Goal: Information Seeking & Learning: Learn about a topic

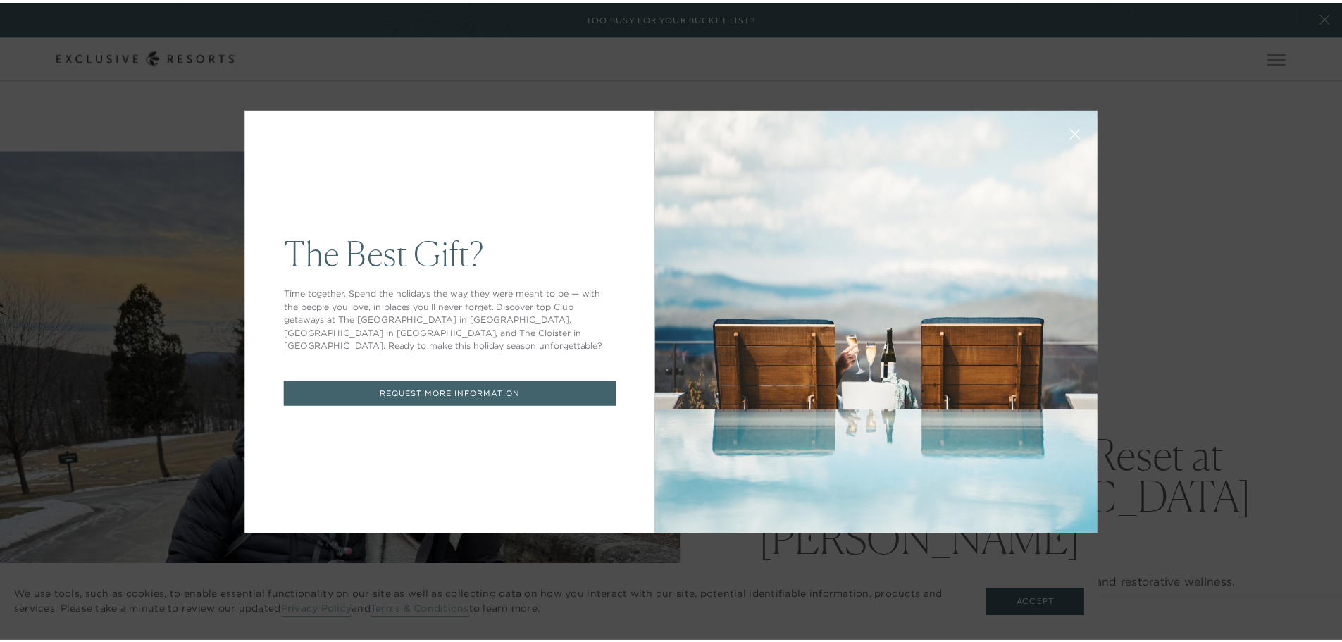
click at [1087, 129] on button at bounding box center [1084, 133] width 34 height 34
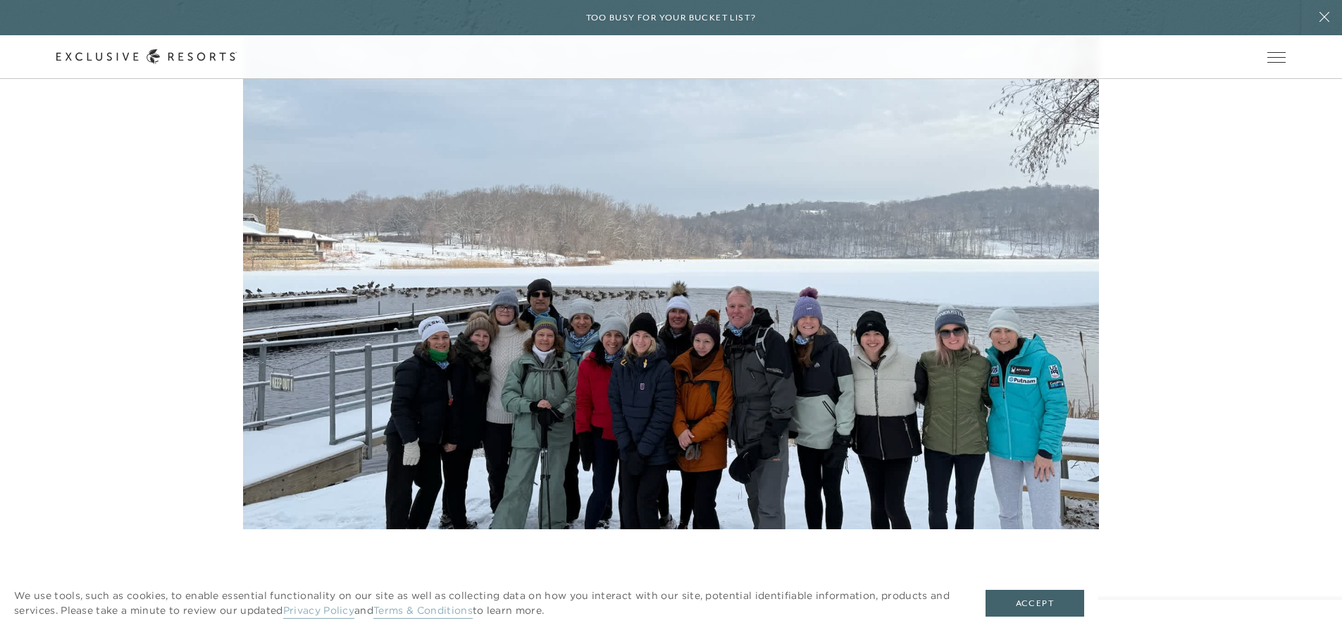
scroll to position [4510, 0]
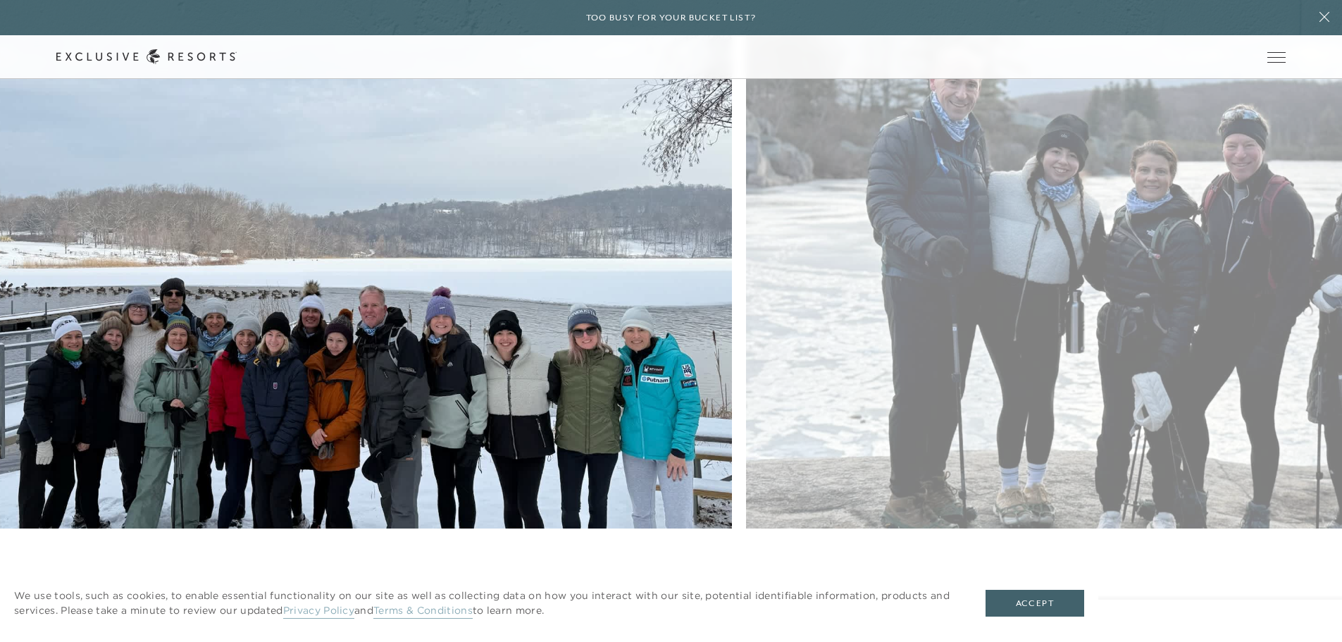
click at [626, 255] on figure at bounding box center [304, 285] width 856 height 569
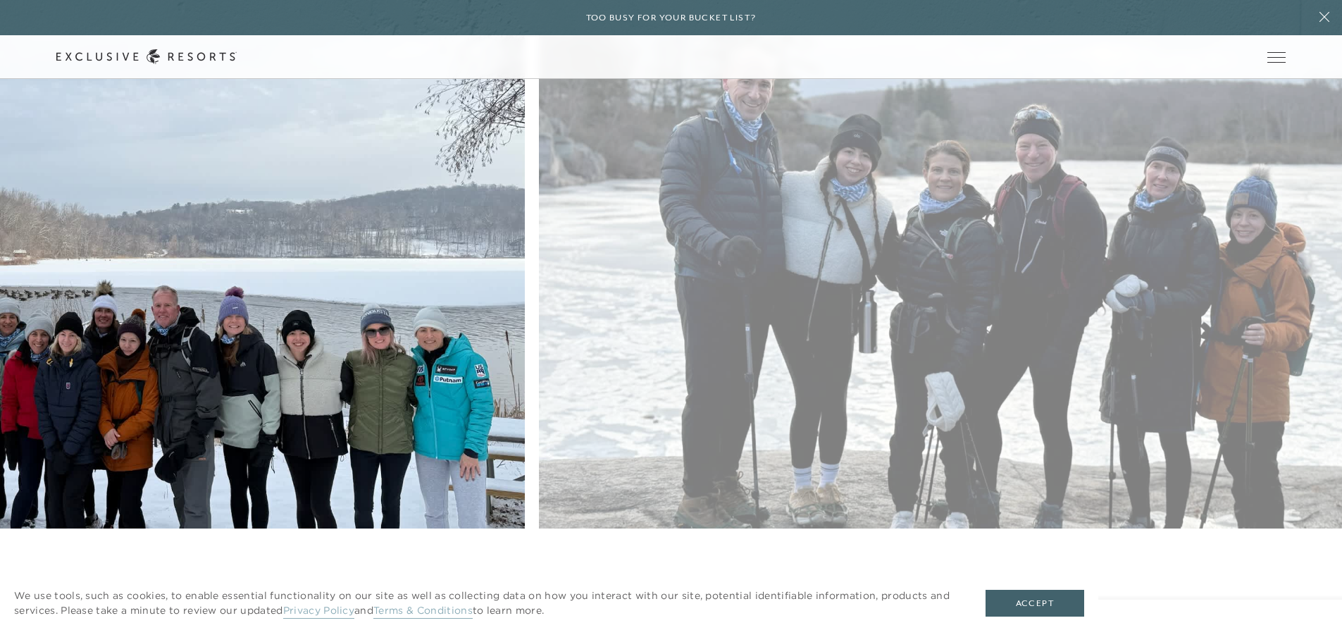
click at [438, 230] on figure at bounding box center [97, 285] width 856 height 569
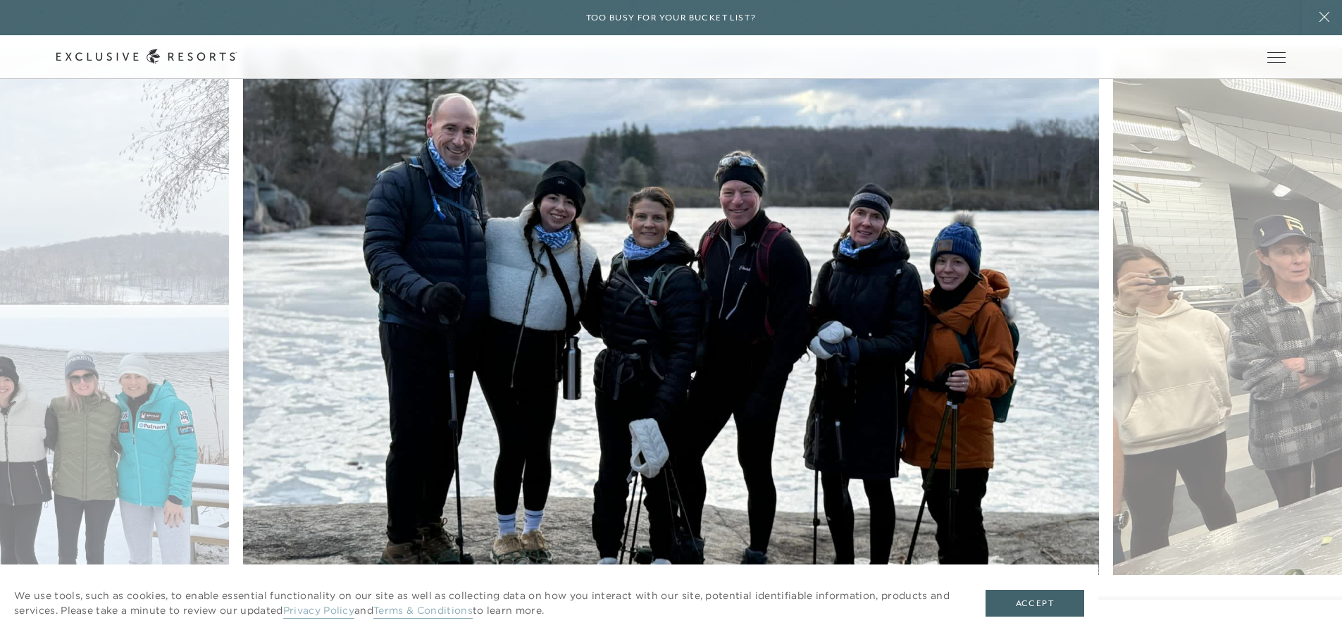
scroll to position [4439, 0]
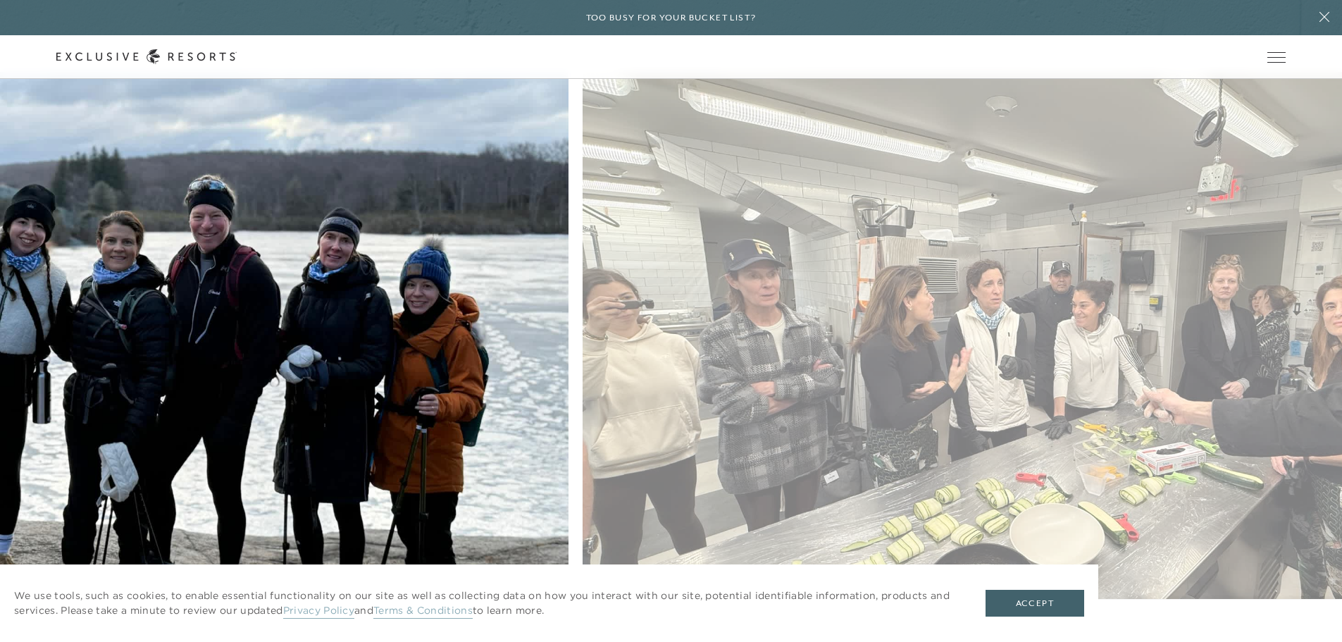
click at [439, 233] on figure at bounding box center [140, 356] width 856 height 569
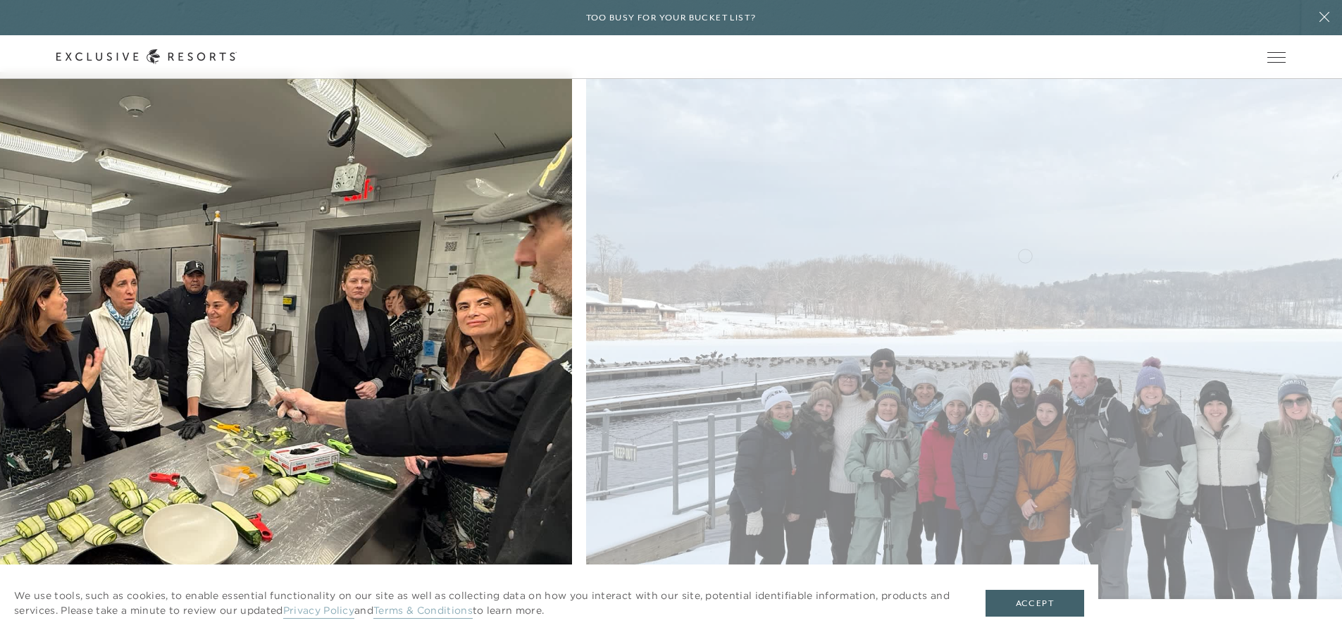
click at [398, 233] on figure at bounding box center [144, 356] width 856 height 569
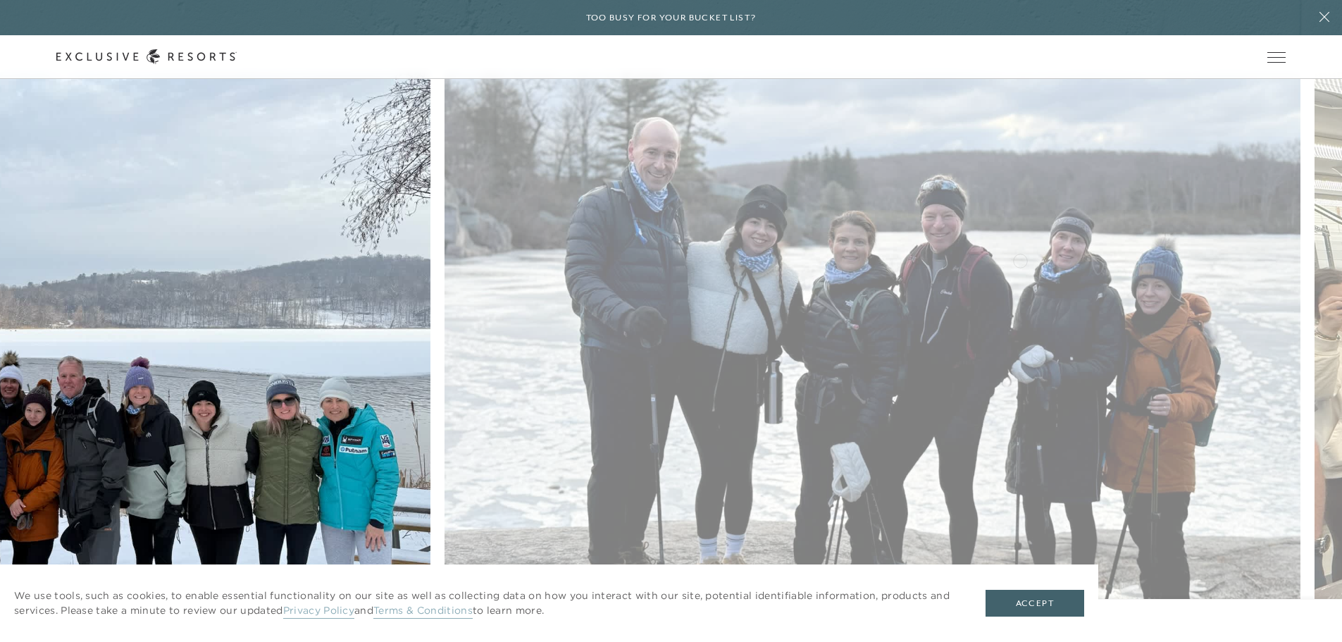
click at [308, 242] on figure at bounding box center [2, 356] width 856 height 569
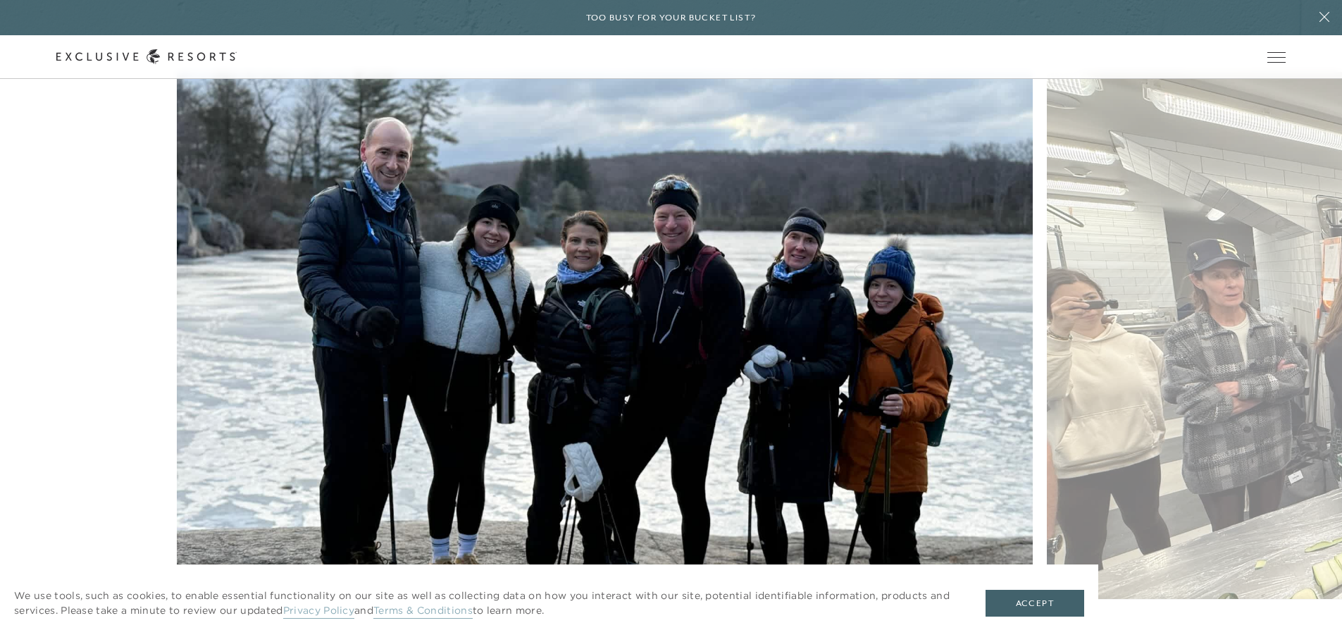
click at [634, 268] on figure at bounding box center [605, 356] width 856 height 569
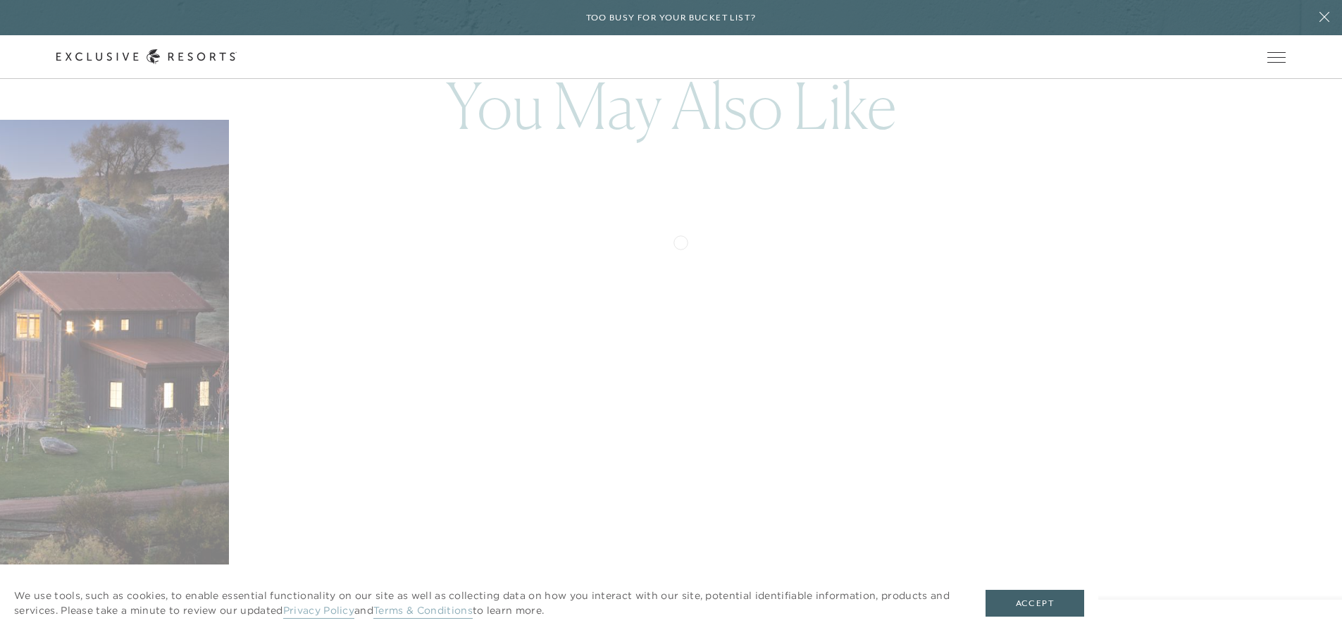
scroll to position [7047, 0]
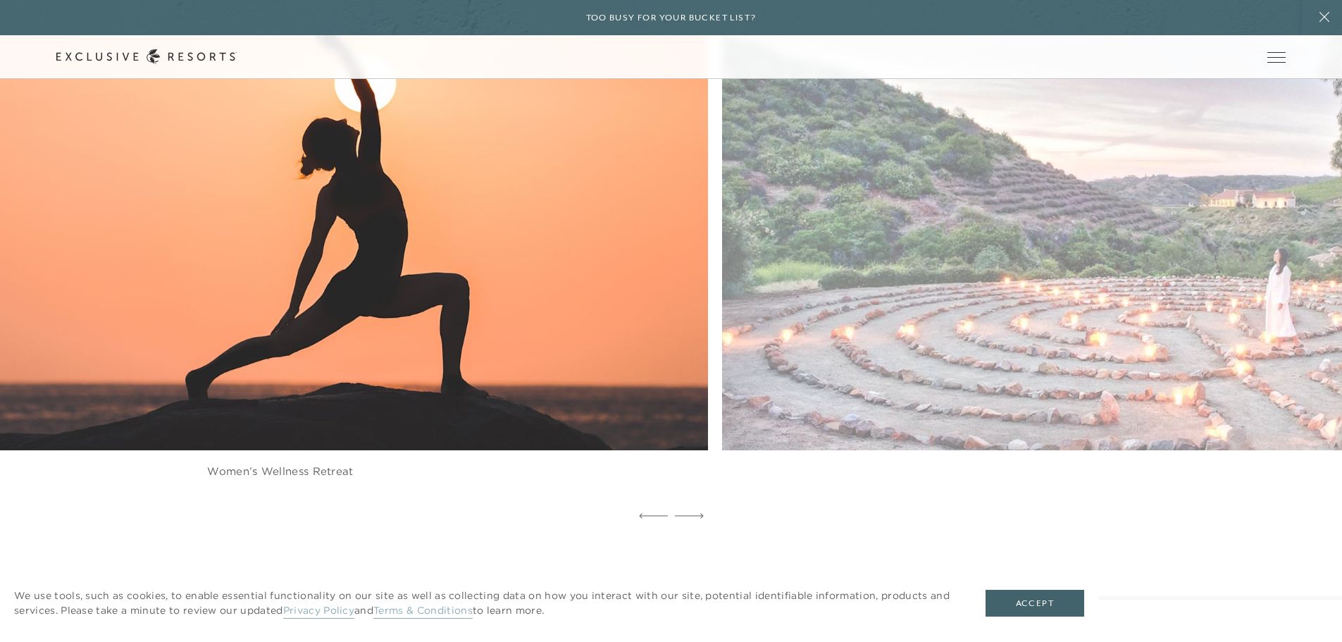
click at [230, 220] on img at bounding box center [308, 186] width 941 height 579
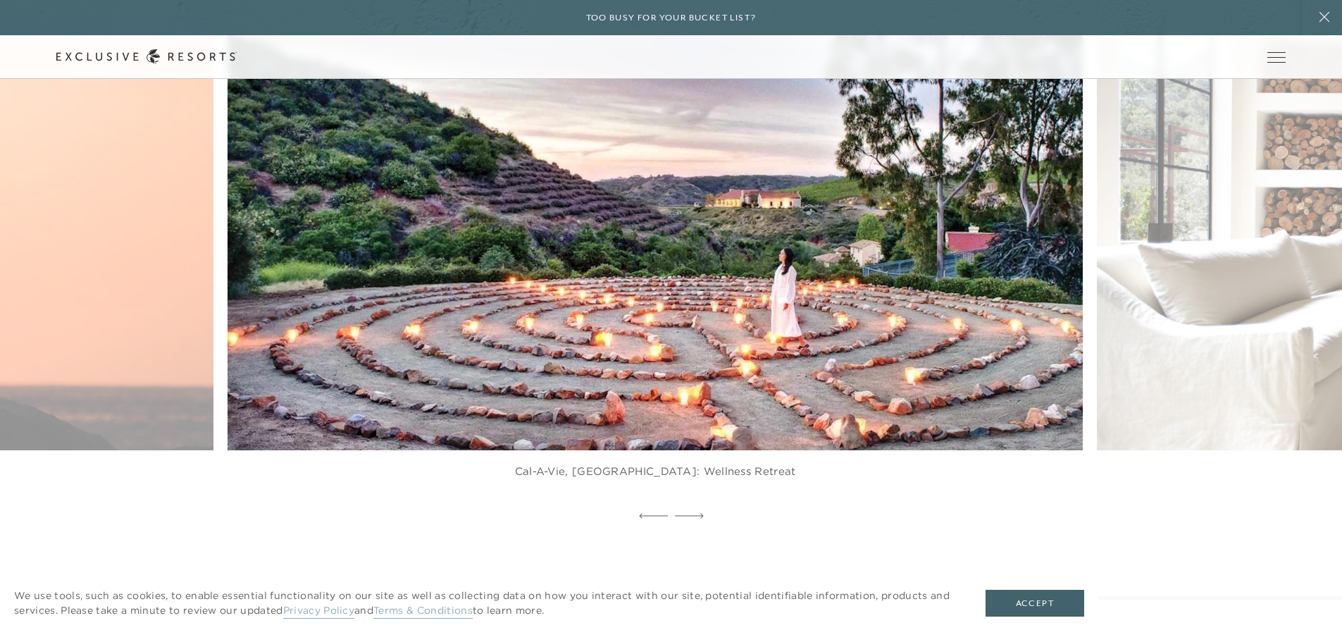
click at [728, 224] on img at bounding box center [683, 186] width 941 height 579
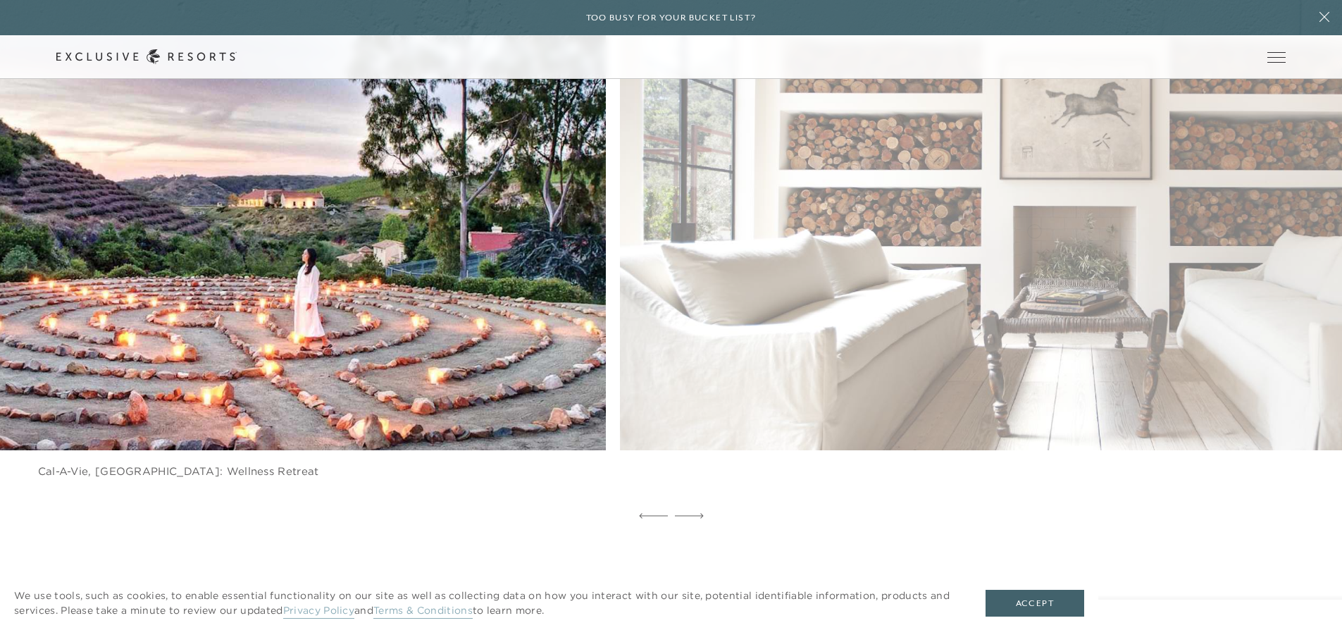
click at [436, 190] on img at bounding box center [206, 186] width 941 height 579
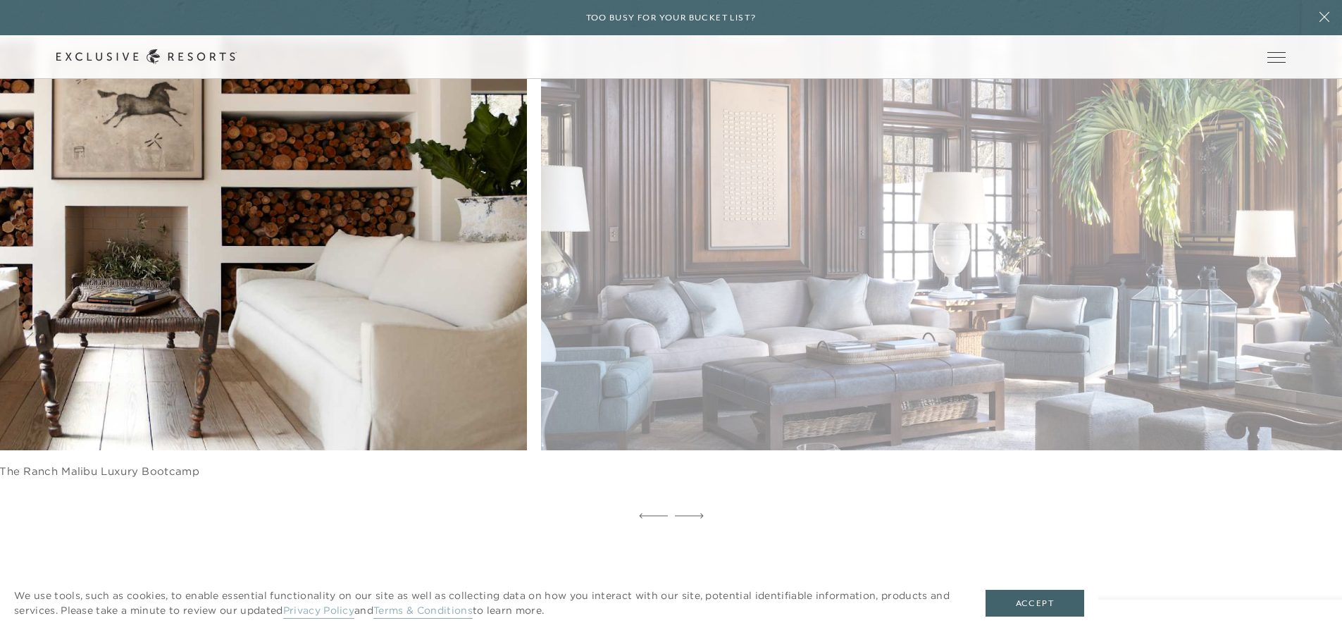
click at [347, 185] on img at bounding box center [127, 186] width 941 height 579
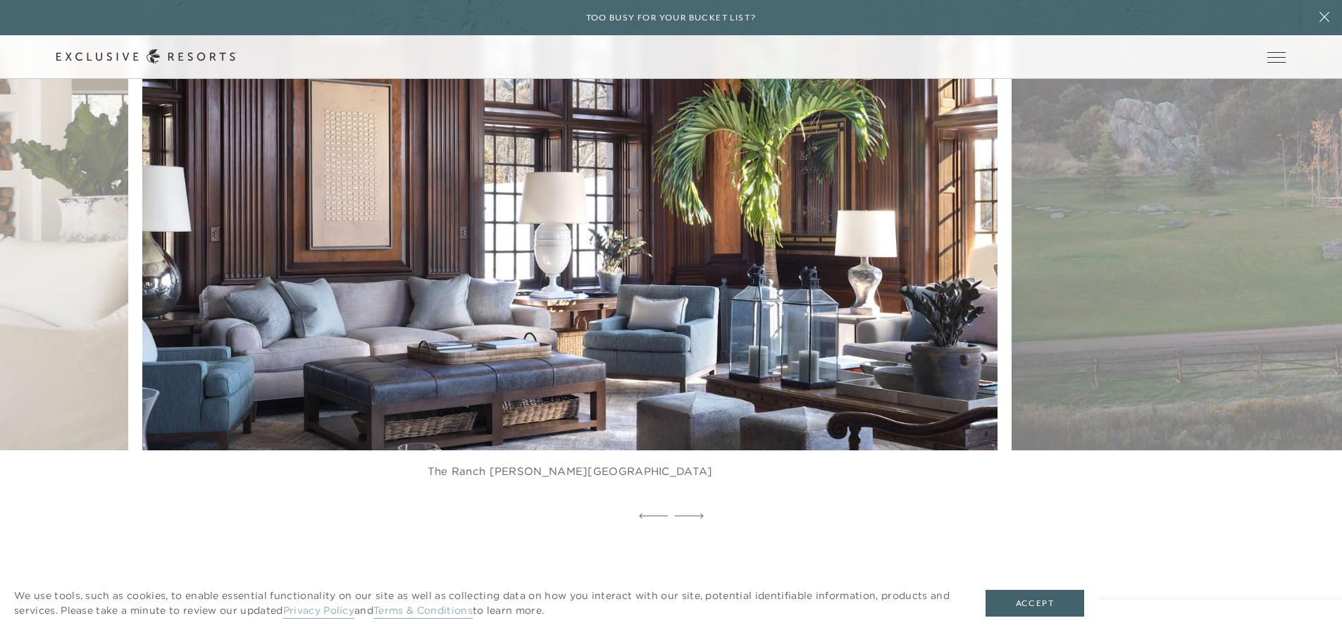
click at [562, 192] on img at bounding box center [598, 186] width 941 height 579
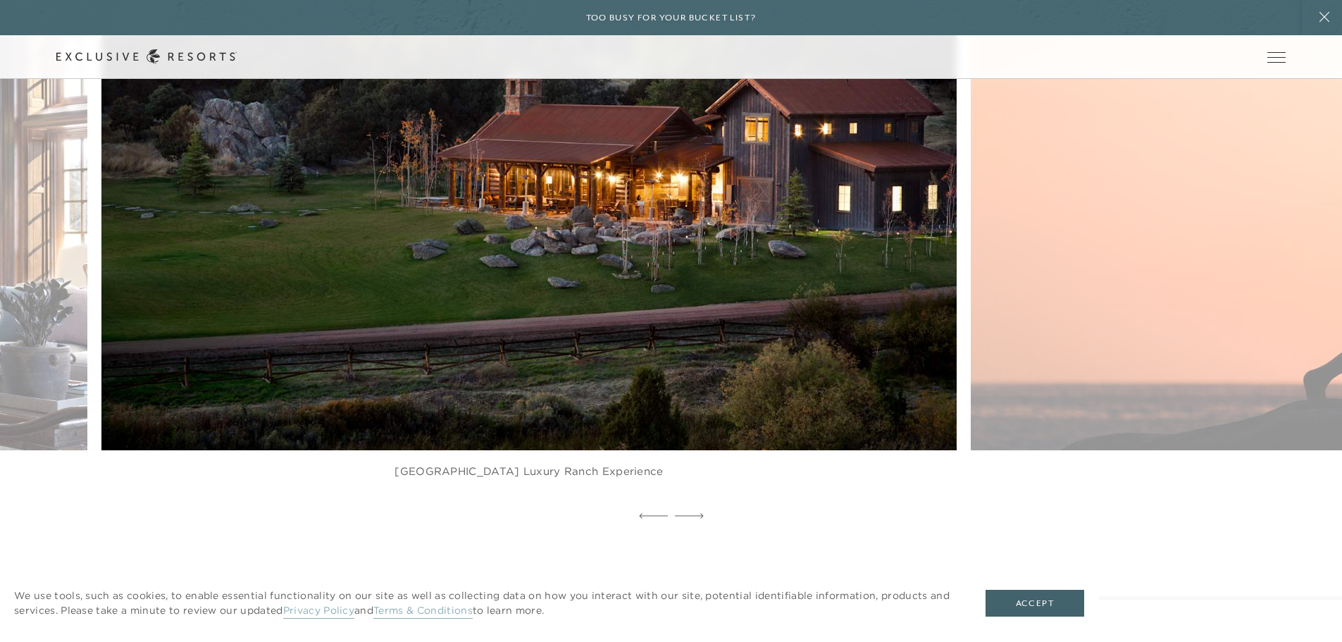
click at [538, 180] on img at bounding box center [557, 186] width 941 height 579
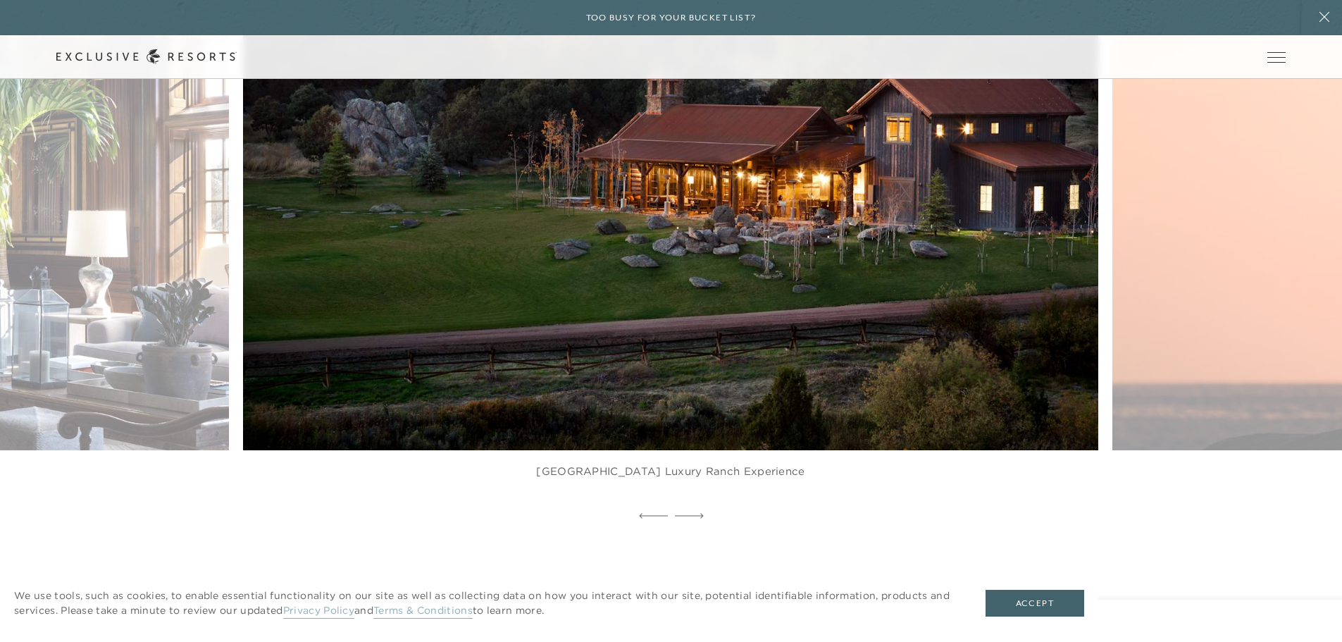
click at [731, 199] on img at bounding box center [698, 186] width 941 height 579
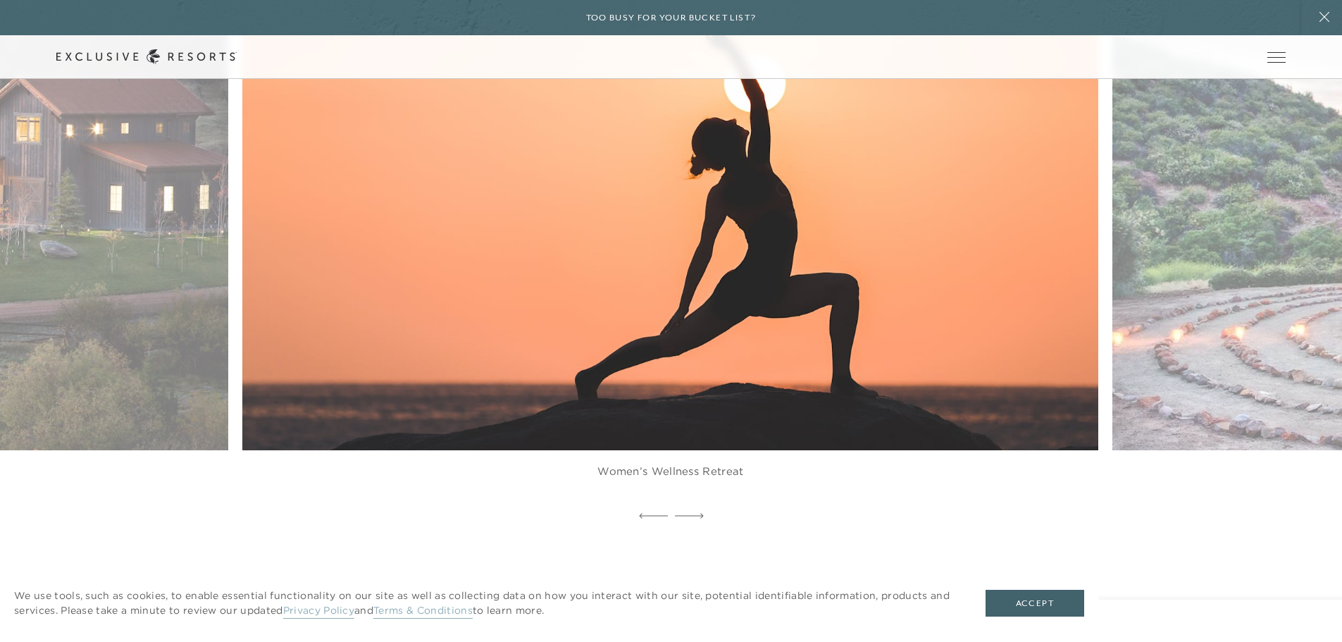
click at [554, 186] on img at bounding box center [698, 186] width 941 height 579
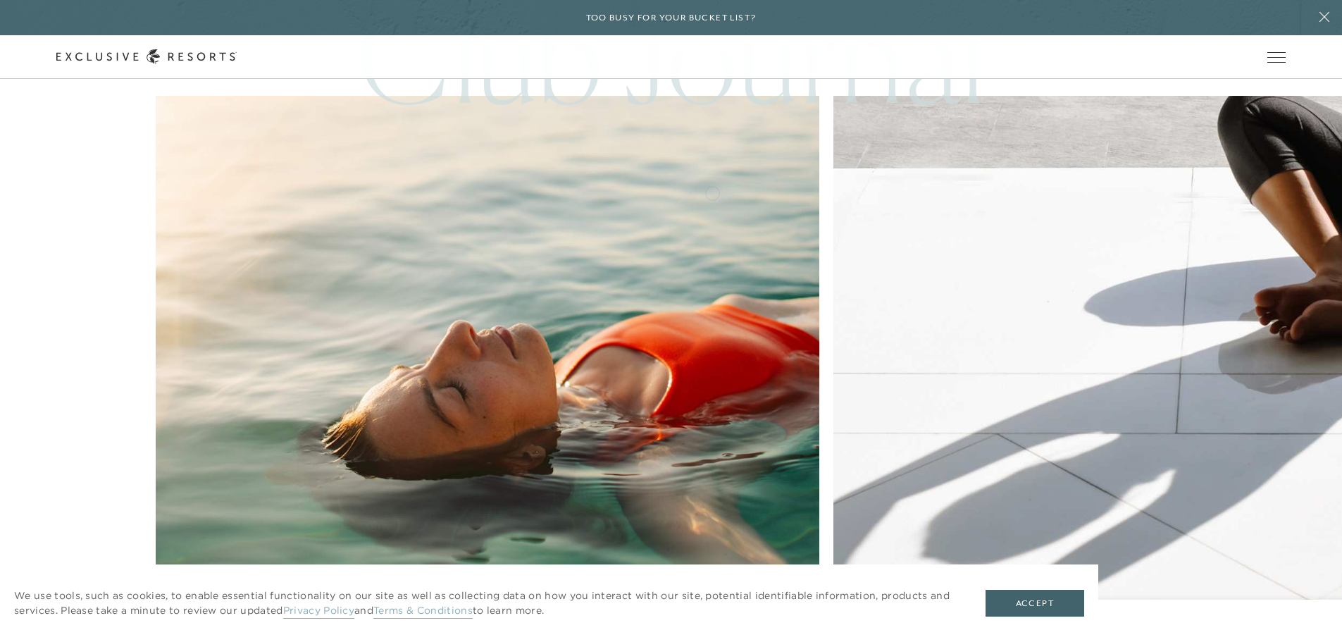
scroll to position [7681, 0]
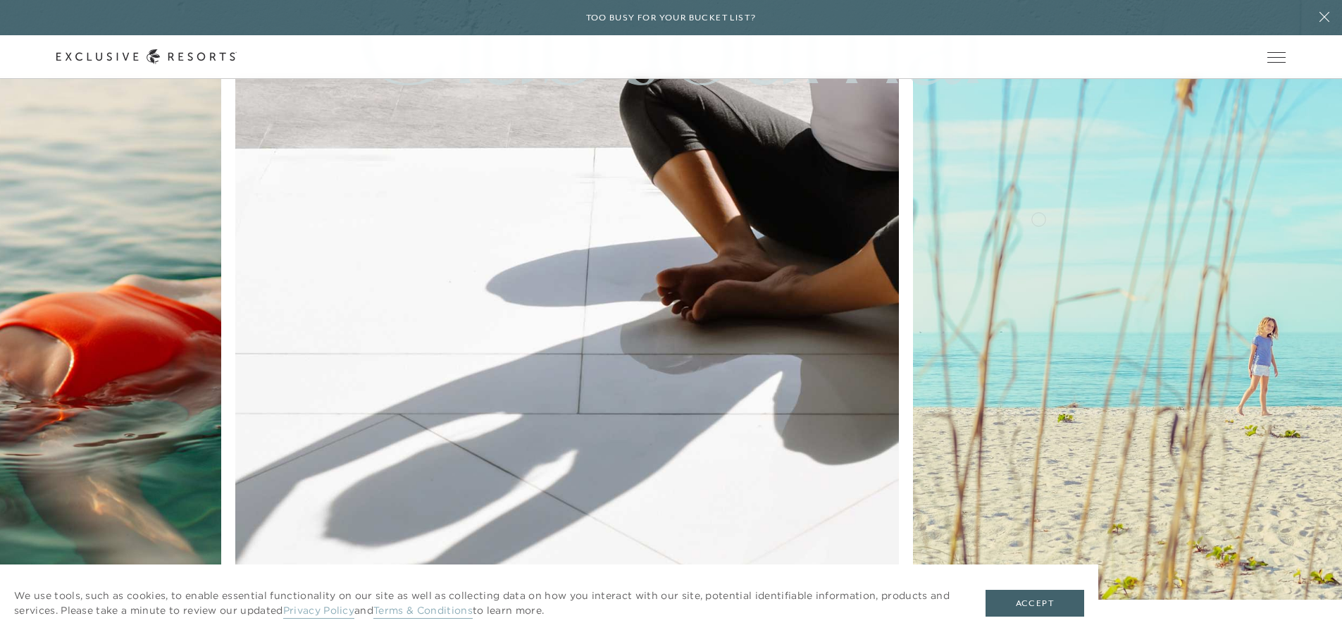
click at [880, 177] on img at bounding box center [1245, 408] width 730 height 730
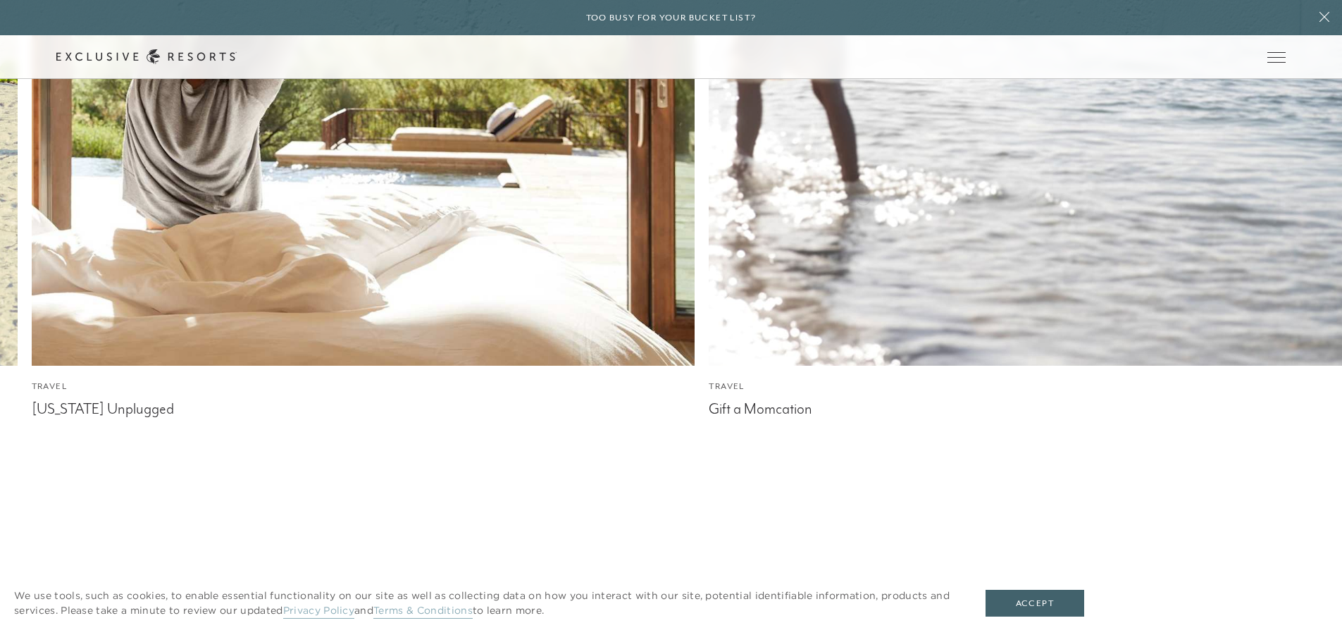
scroll to position [8074, 0]
